Goal: Task Accomplishment & Management: Manage account settings

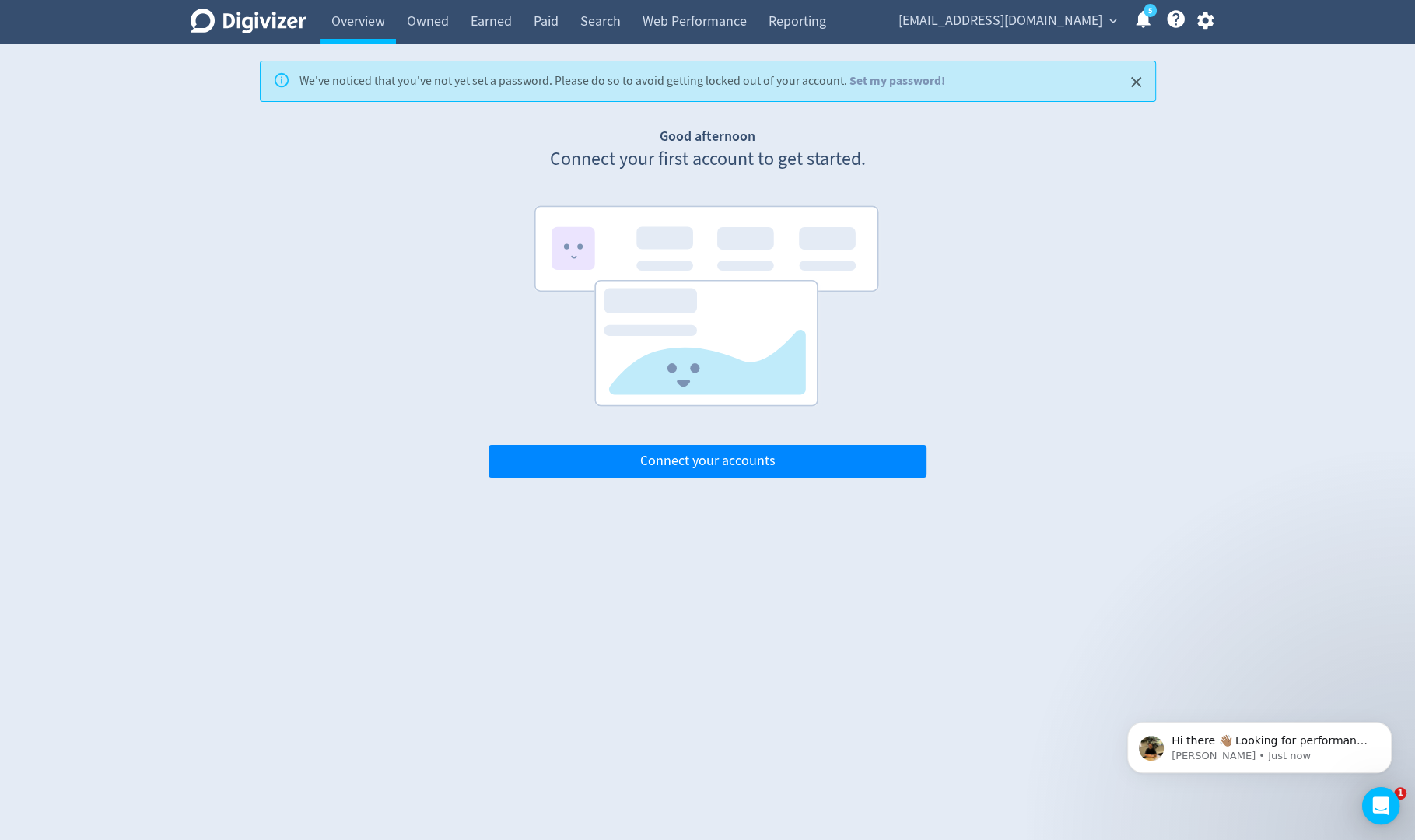
click at [1201, 31] on div "[EMAIL_ADDRESS][DOMAIN_NAME] expand_more 5 Help Center - Searchable support on …" at bounding box center [1053, 21] width 344 height 43
click at [1202, 27] on icon "button" at bounding box center [1205, 20] width 21 height 21
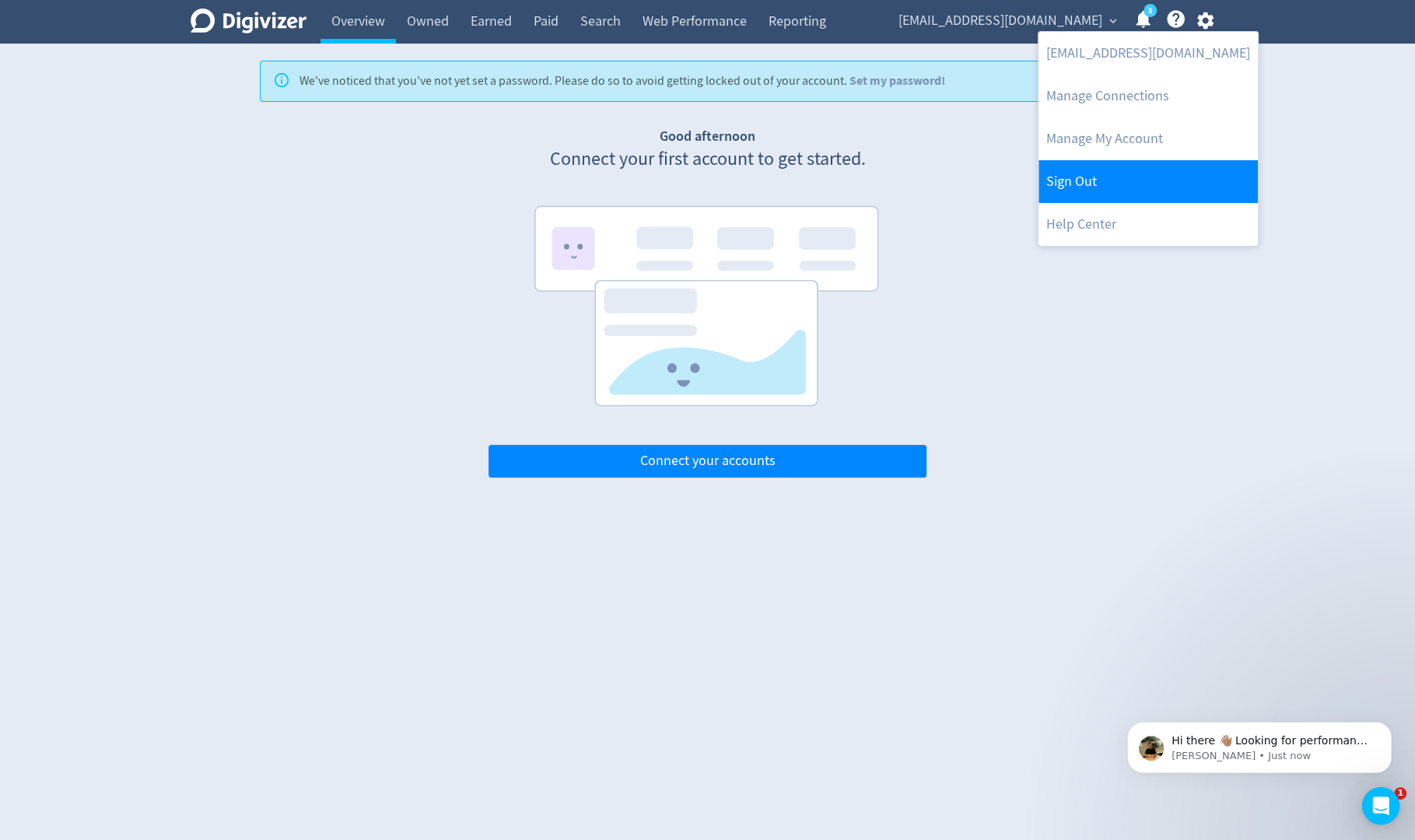
click at [1133, 173] on link "Sign Out" at bounding box center [1148, 182] width 220 height 42
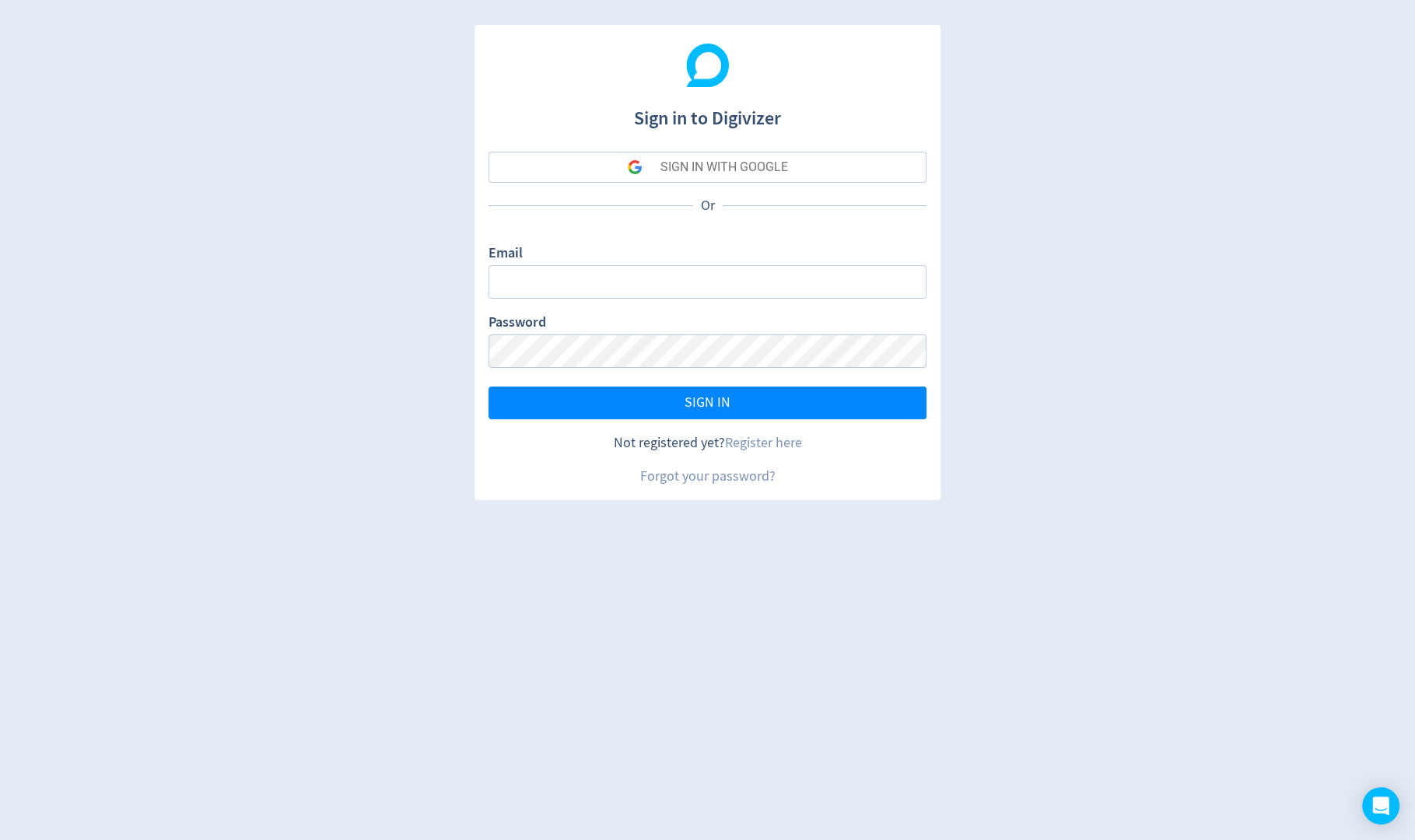
type input "sanjita.shah@digivizer.com"
click at [797, 166] on button "SIGN IN WITH GOOGLE" at bounding box center [707, 167] width 438 height 31
